Goal: Information Seeking & Learning: Learn about a topic

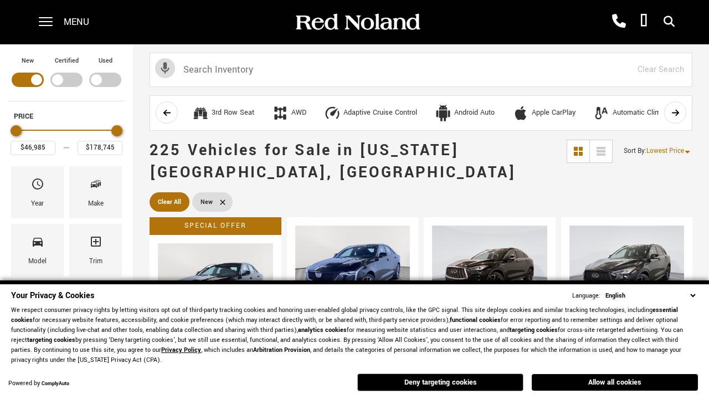
scroll to position [383, 0]
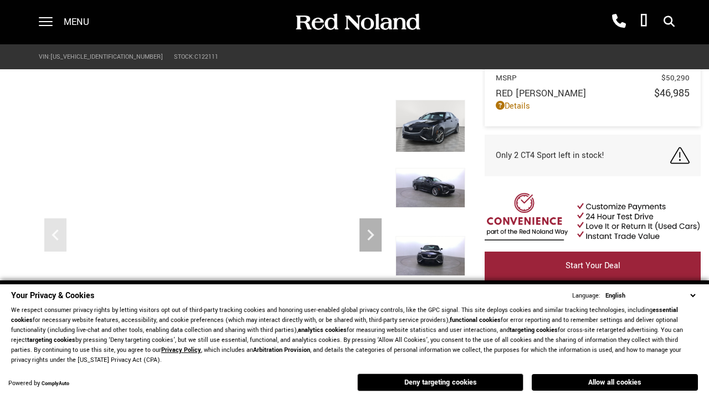
scroll to position [516, 0]
